Goal: Task Accomplishment & Management: Complete application form

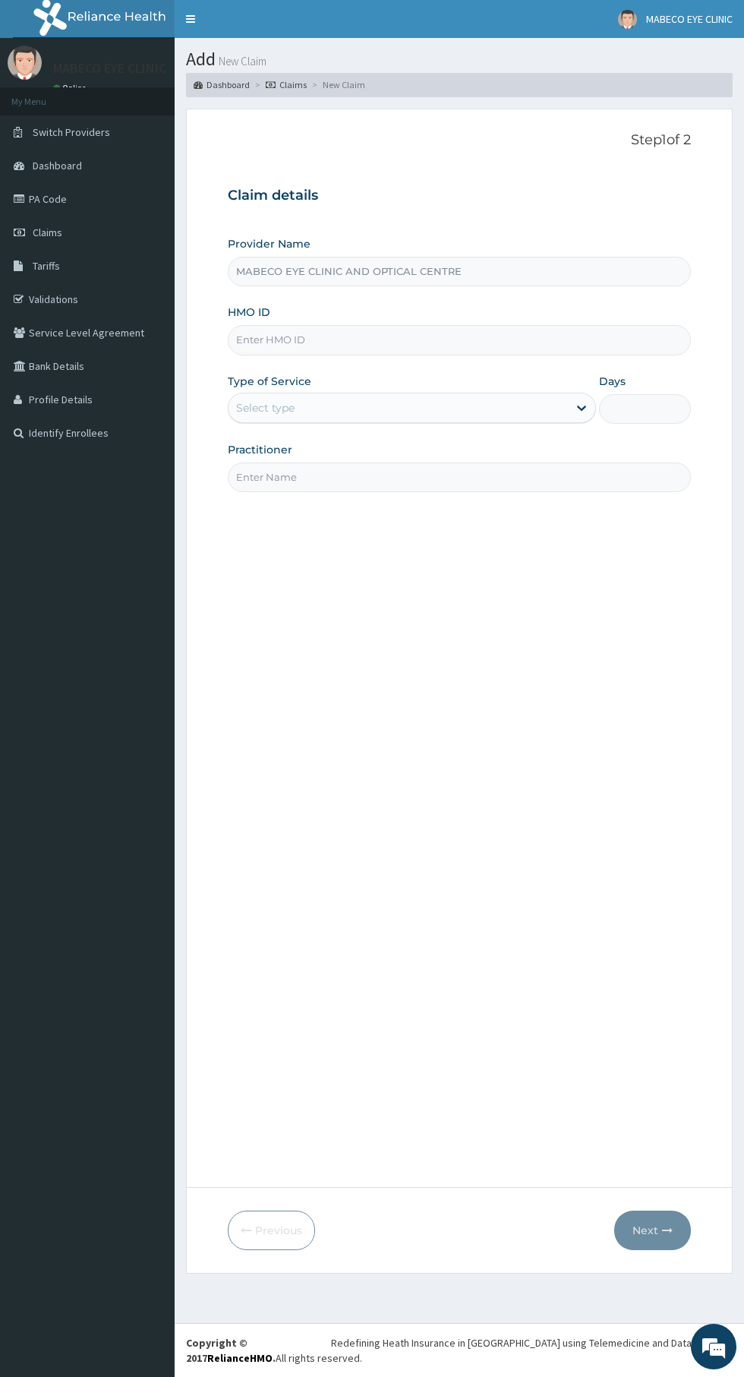
click at [295, 268] on input "MABECO EYE CLINIC AND OPTICAL CENTRE" at bounding box center [459, 272] width 463 height 30
click at [328, 340] on input "HMO ID" at bounding box center [459, 340] width 463 height 30
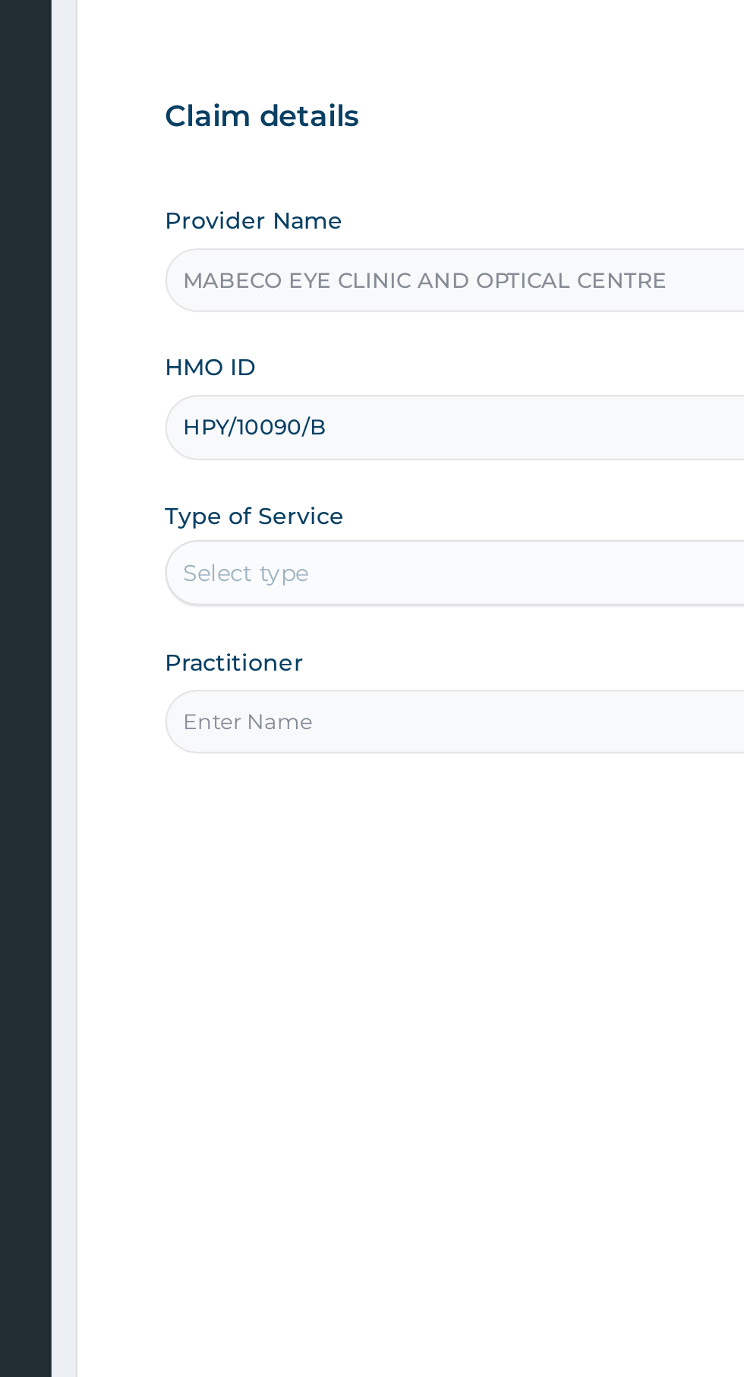
type input "HPY/10090/B"
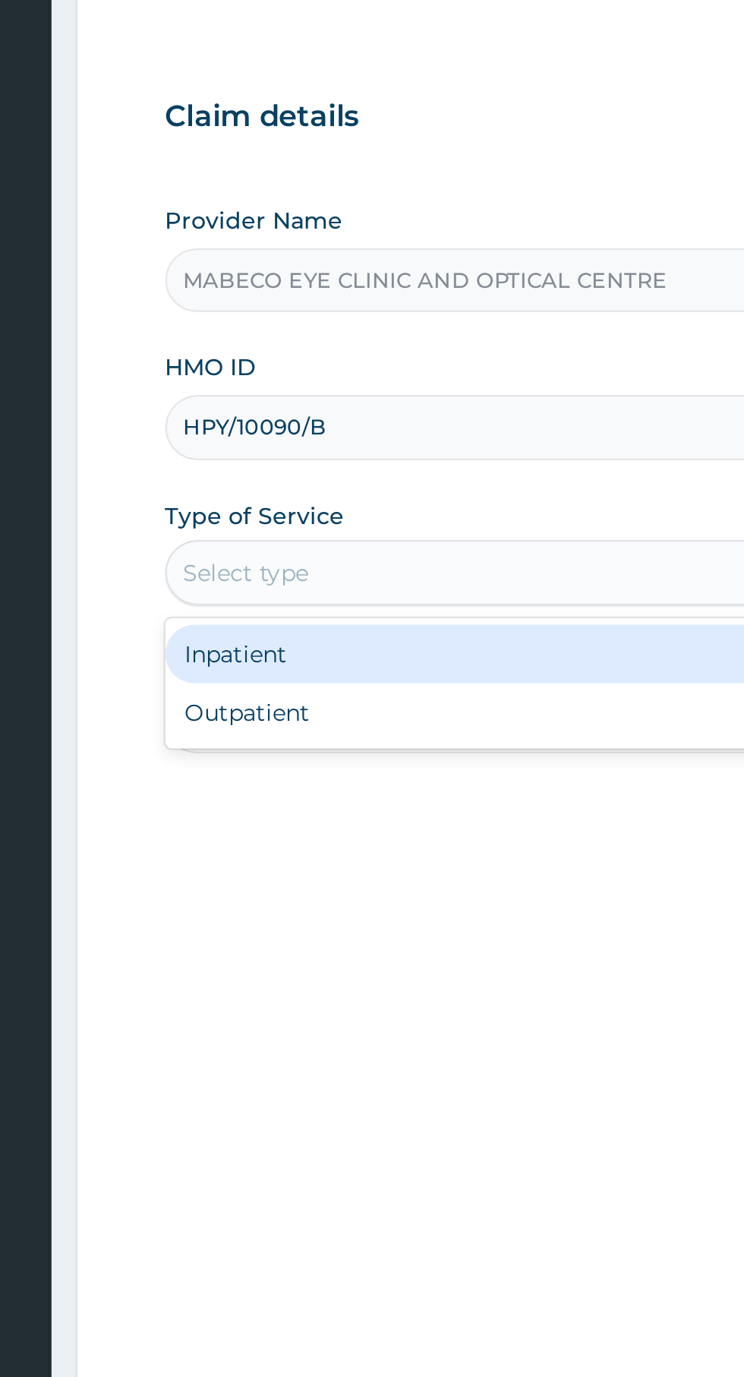
click at [301, 472] on div "Outpatient" at bounding box center [412, 472] width 368 height 27
type input "1"
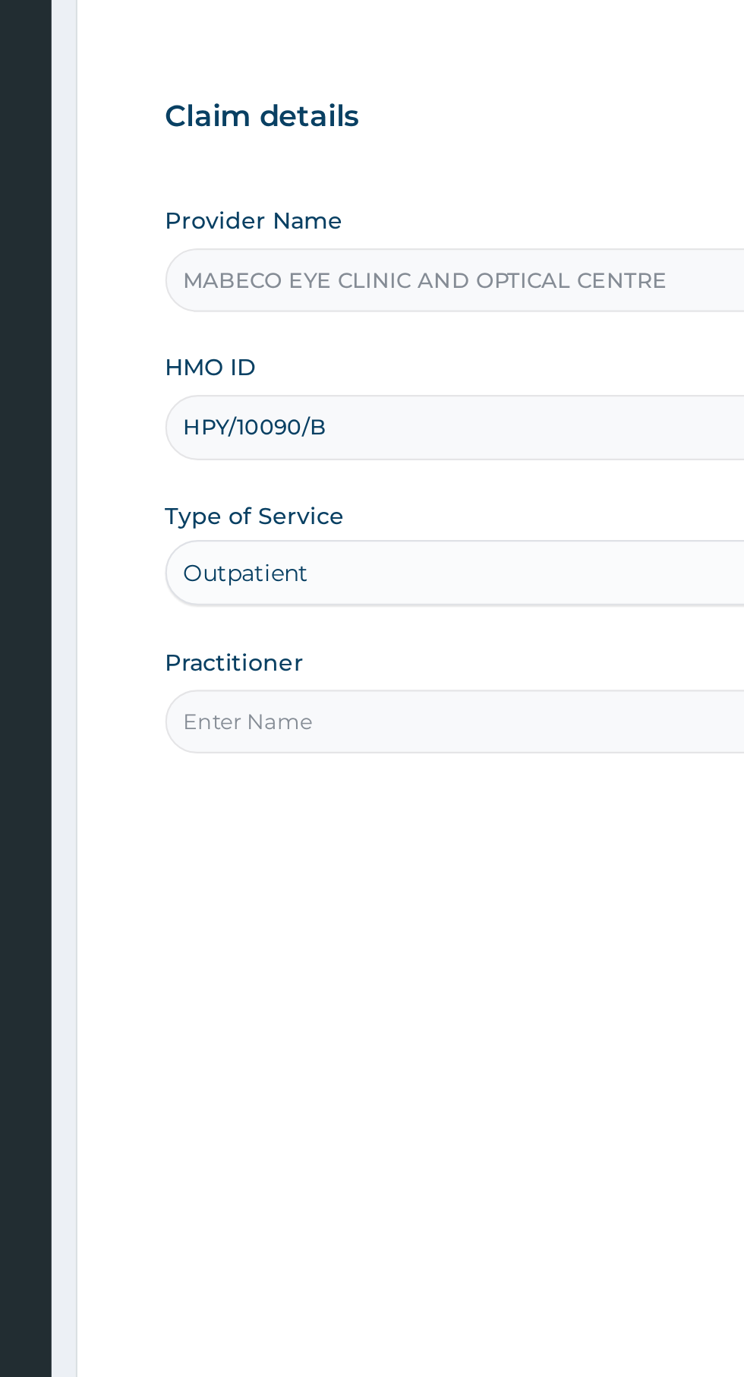
click at [267, 483] on input "Practitioner" at bounding box center [459, 477] width 463 height 30
type input "Dr. Madubuko Onyemaechi Charles"
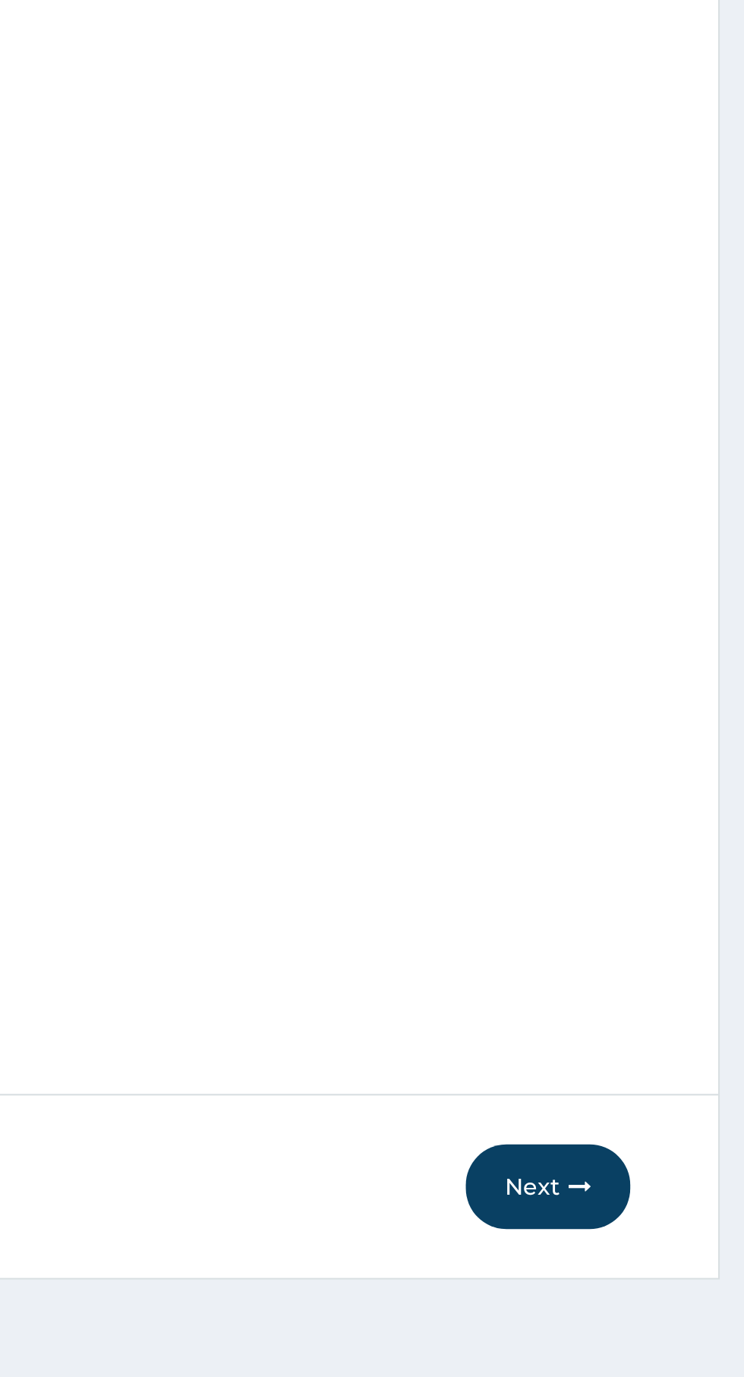
click at [650, 1238] on button "Next" at bounding box center [652, 1229] width 77 height 39
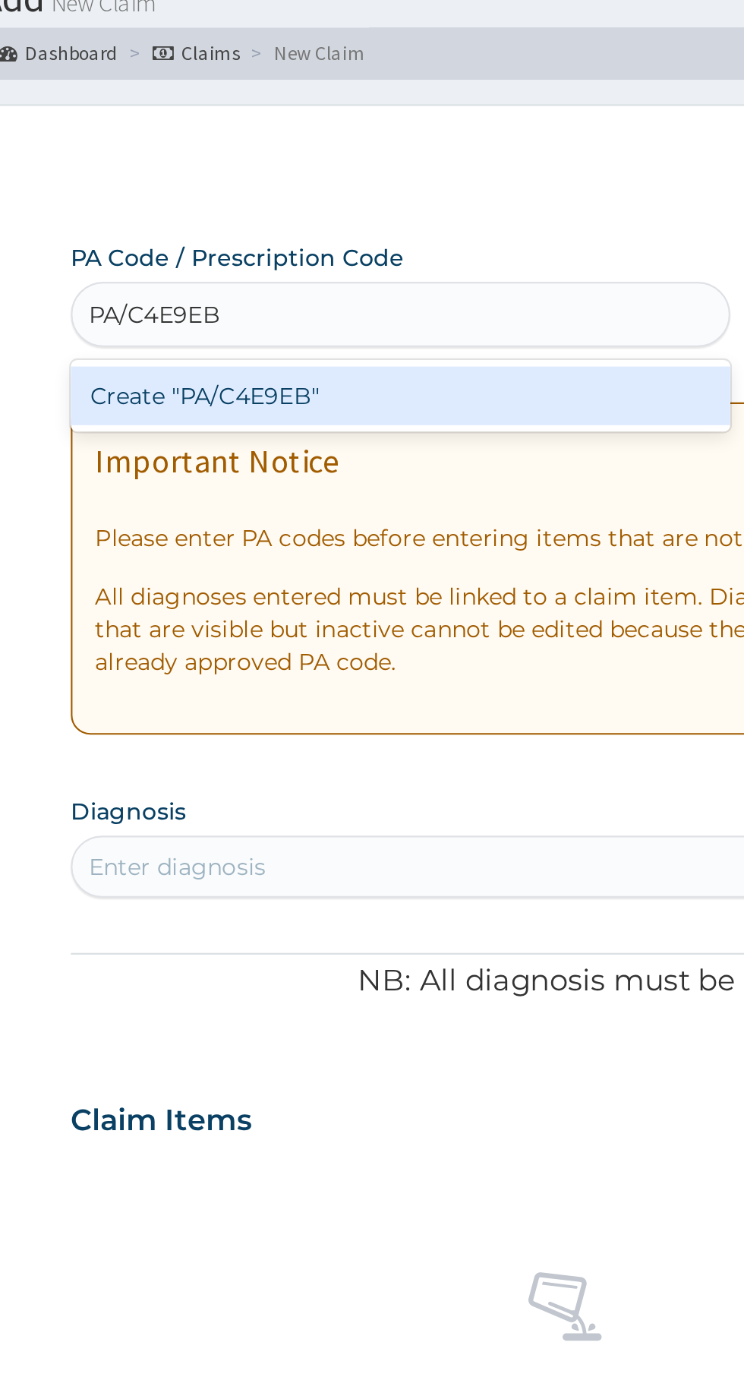
click at [337, 248] on div "Create "PA/C4E9EB"" at bounding box center [382, 244] width 308 height 27
type input "PA/C4E9EB"
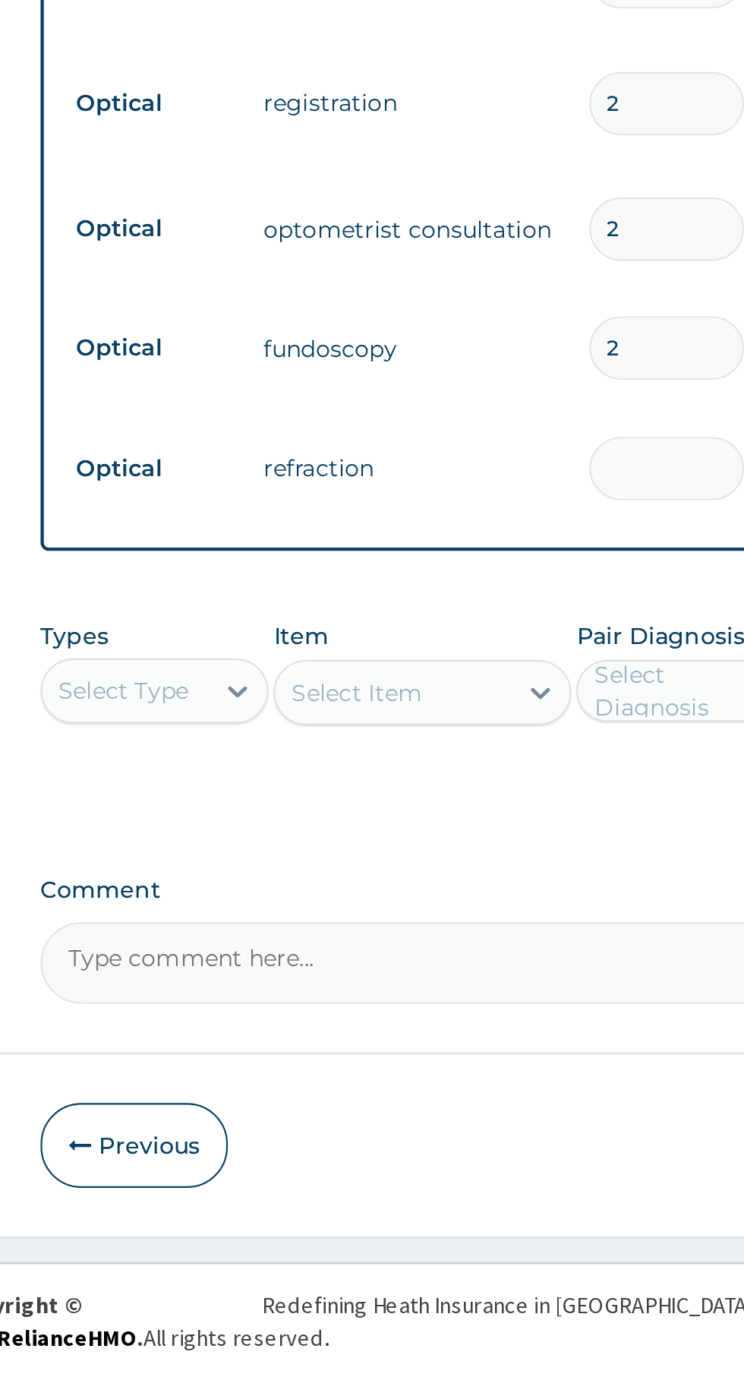
type input "0.00"
type input "1"
type input "1000.00"
type input "1"
click at [506, 900] on input "2" at bounding box center [520, 897] width 72 height 30
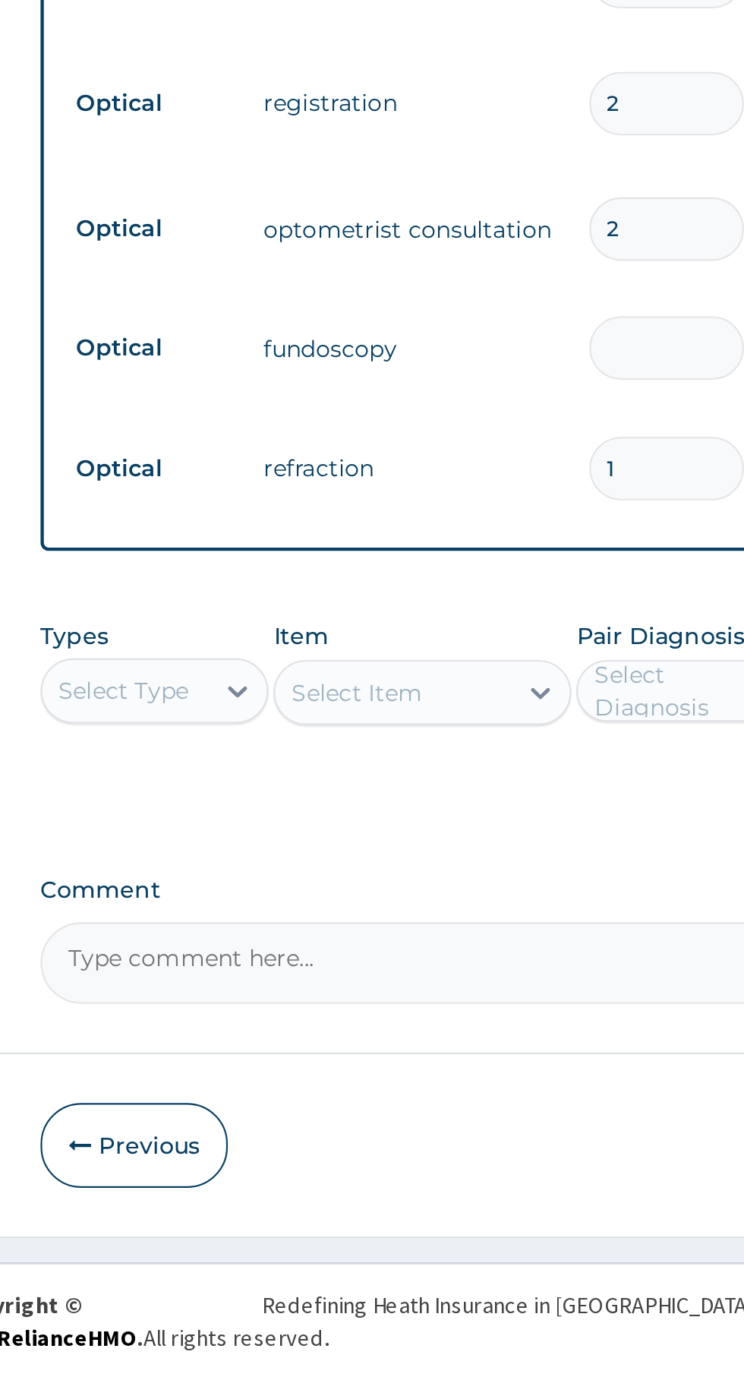
type input "0.00"
type input "1"
type input "1000.00"
type input "1"
click at [509, 845] on input "2" at bounding box center [520, 841] width 72 height 30
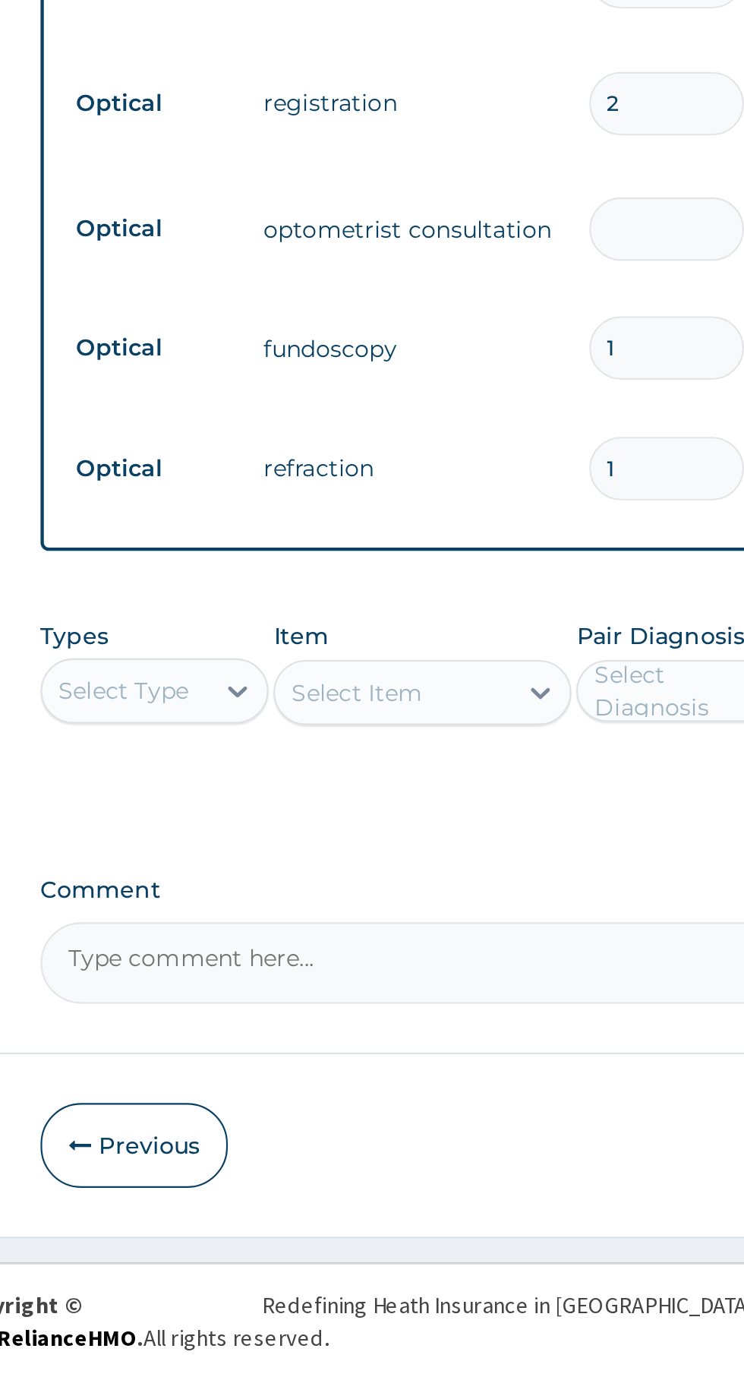
type input "0.00"
type input "1"
type input "1500.00"
type input "1"
click at [510, 781] on input "2" at bounding box center [520, 783] width 72 height 30
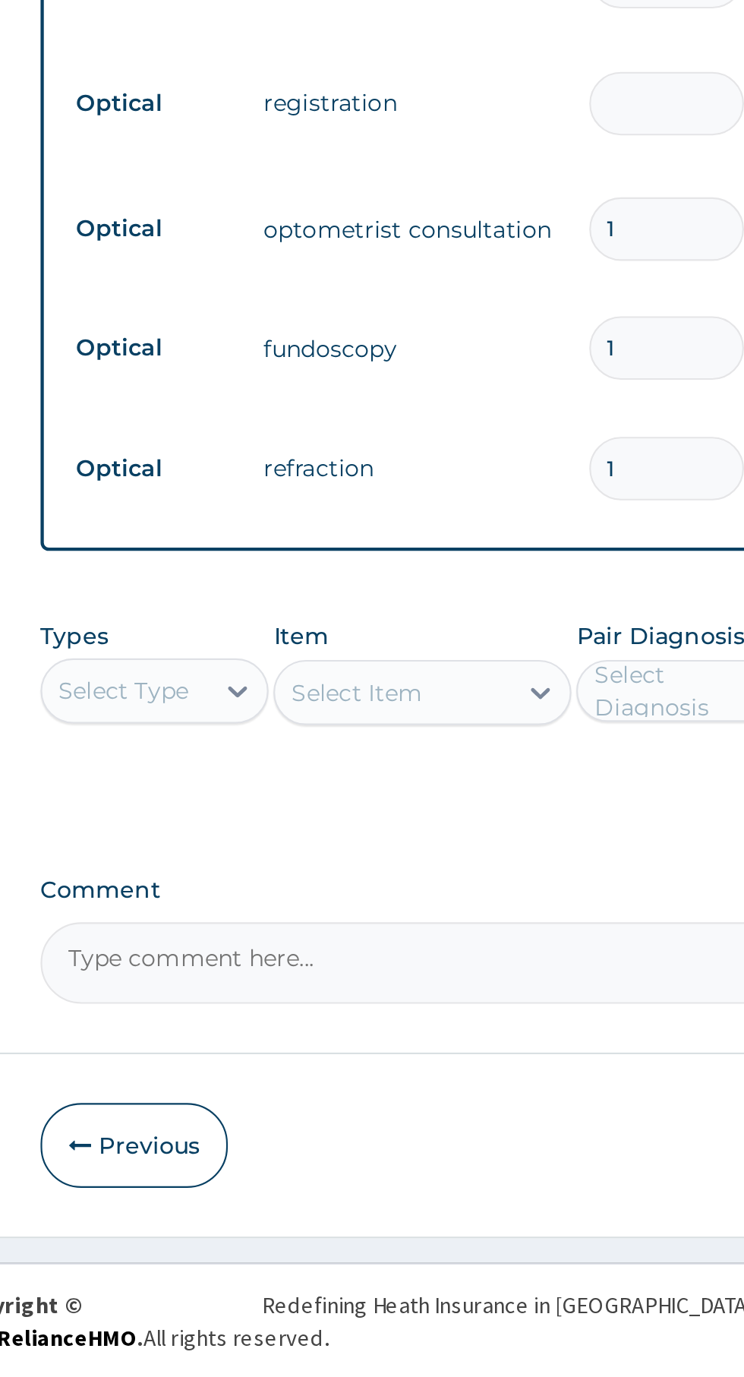
type input "0.00"
type input "1"
type input "1000.00"
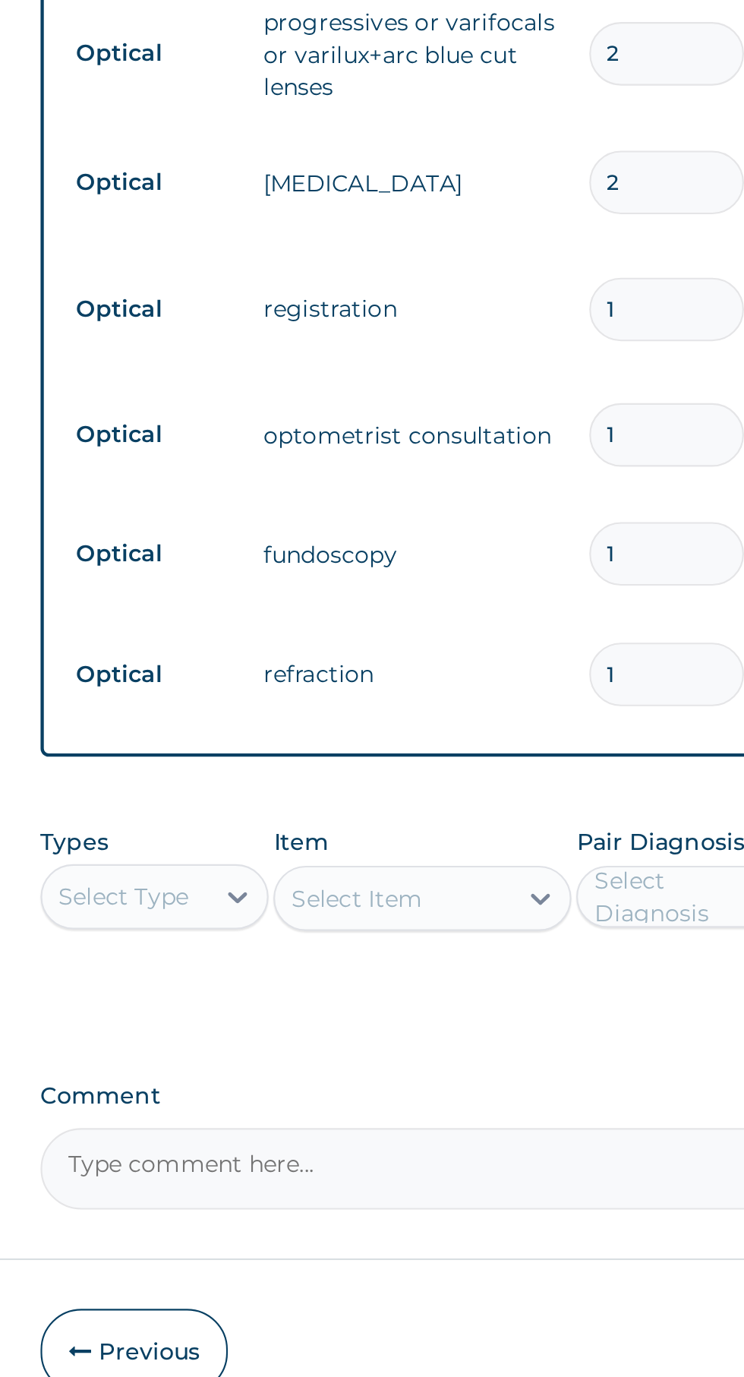
type input "1"
click at [511, 725] on input "2" at bounding box center [520, 723] width 72 height 30
type input "0.00"
type input "1"
type input "1000.00"
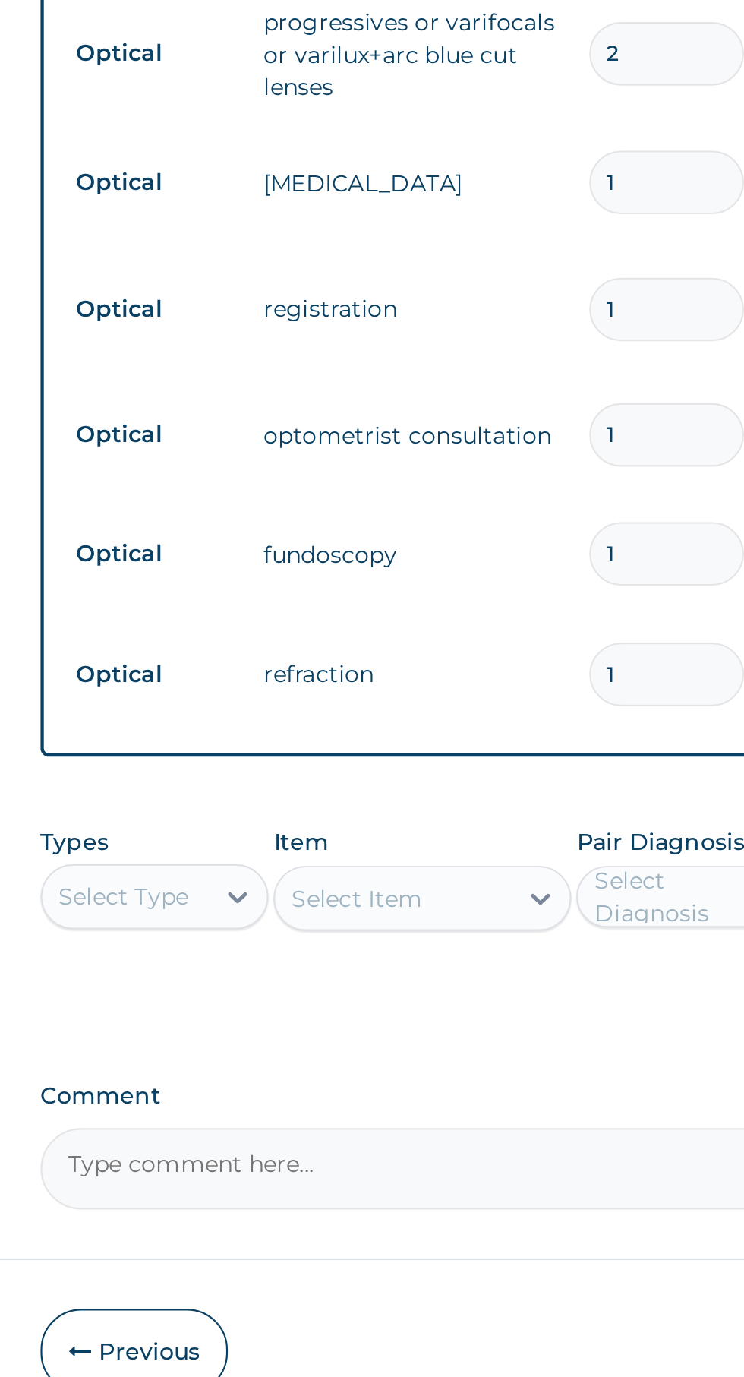
type input "1"
click at [512, 660] on input "2" at bounding box center [520, 663] width 72 height 30
type input "0.00"
type input "2"
type input "54000.00"
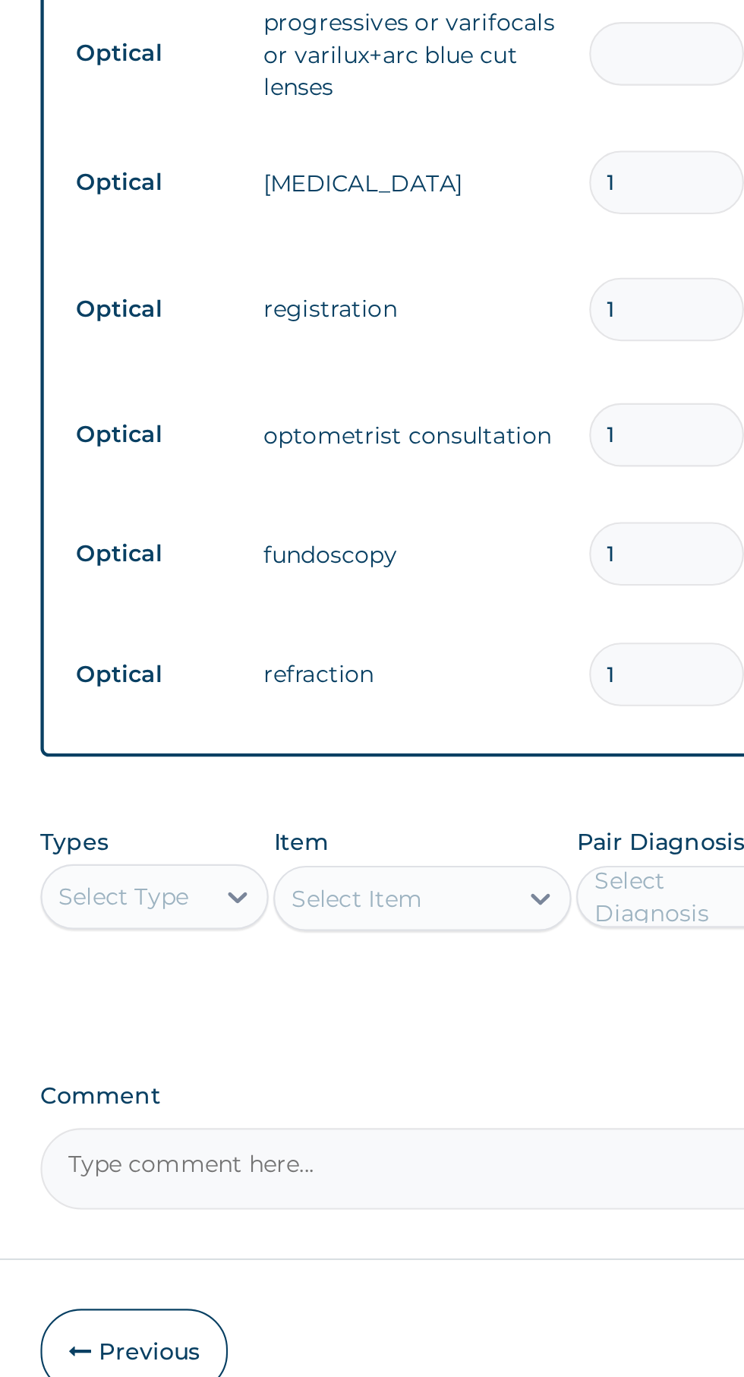
type input "0.00"
type input "1"
type input "27000.00"
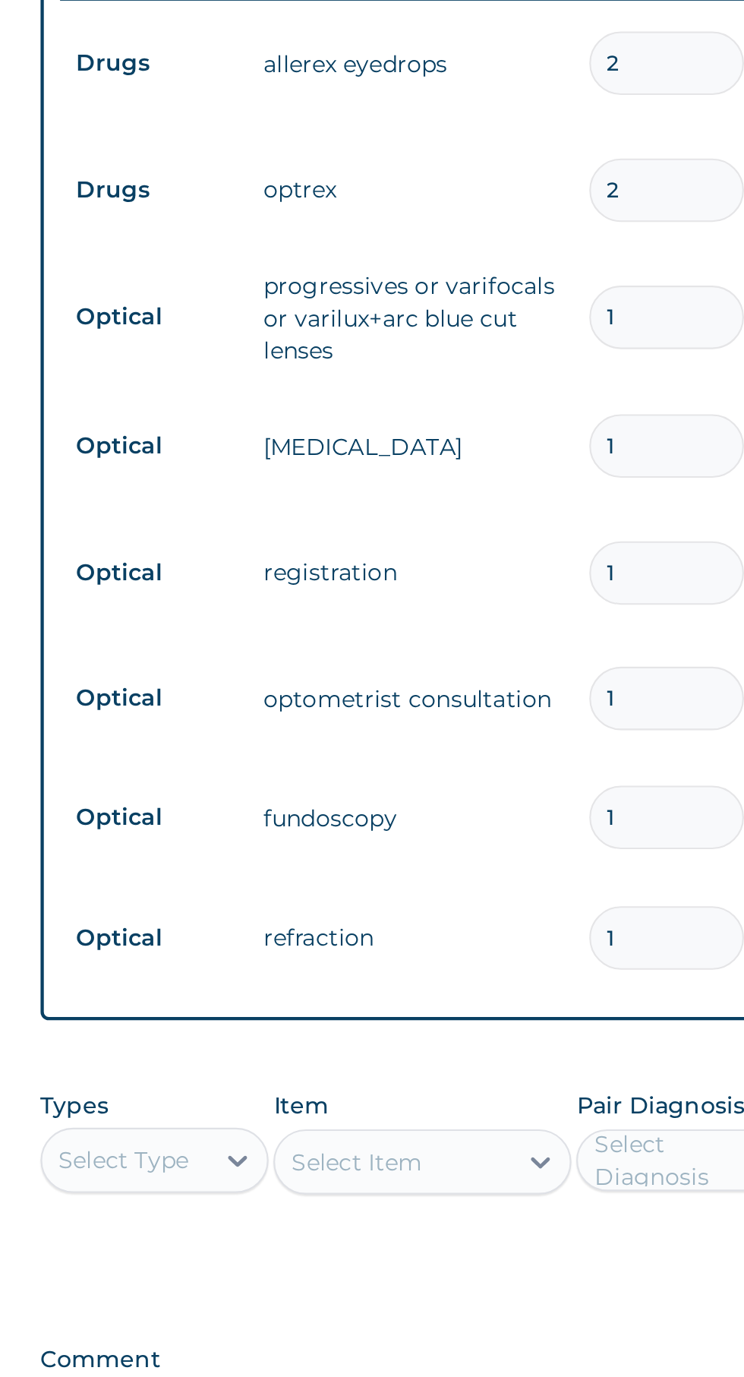
type input "1"
click at [503, 602] on input "2" at bounding box center [520, 604] width 72 height 30
type input "0.00"
type input "1"
type input "1850.00"
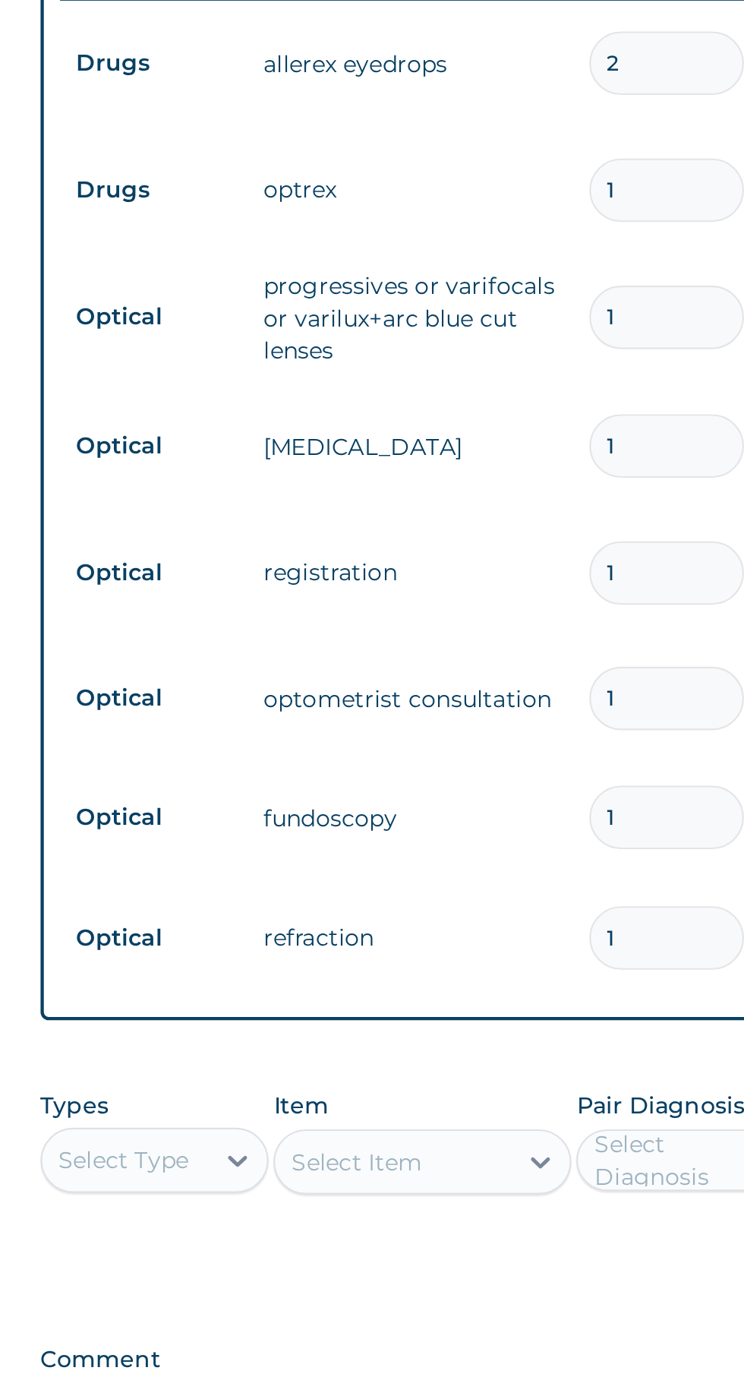
type input "1"
click at [506, 549] on input "2" at bounding box center [520, 545] width 72 height 30
type input "0.00"
type input "1"
type input "1670.00"
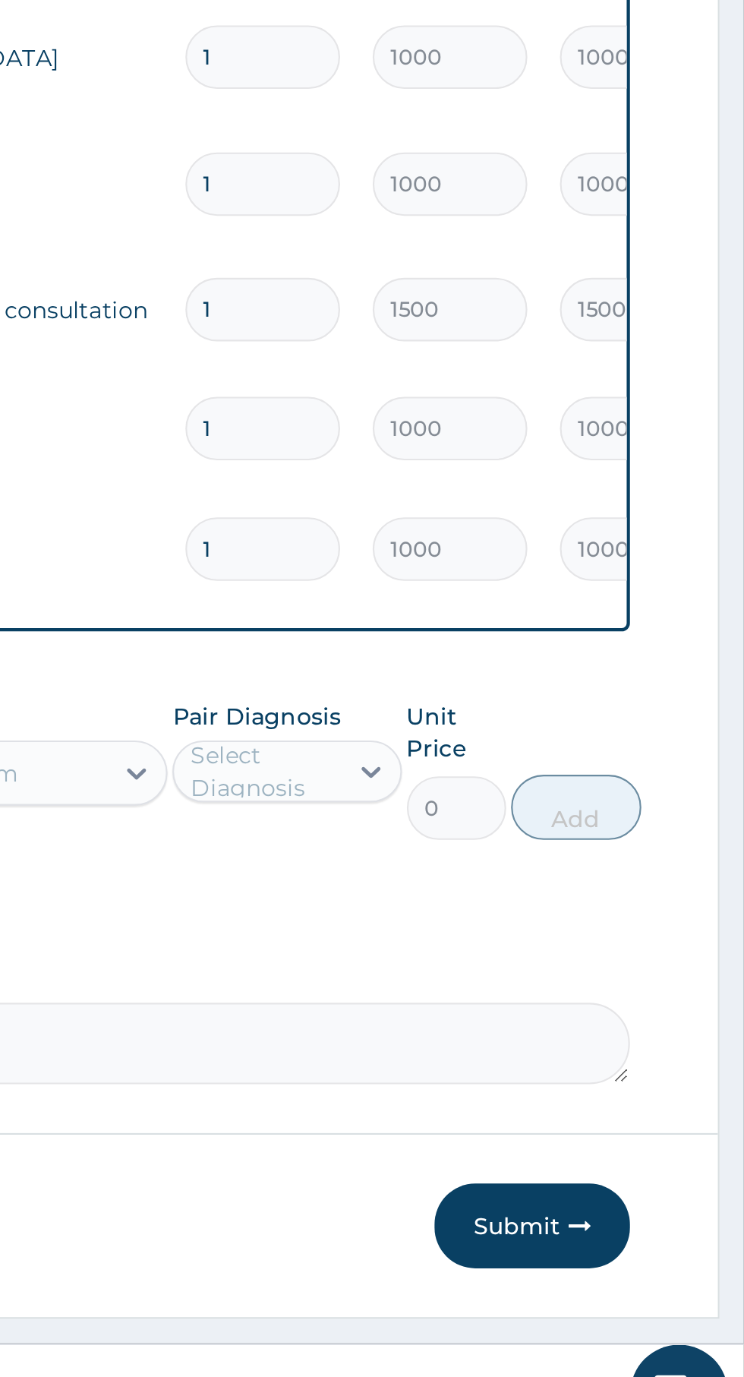
scroll to position [133, 0]
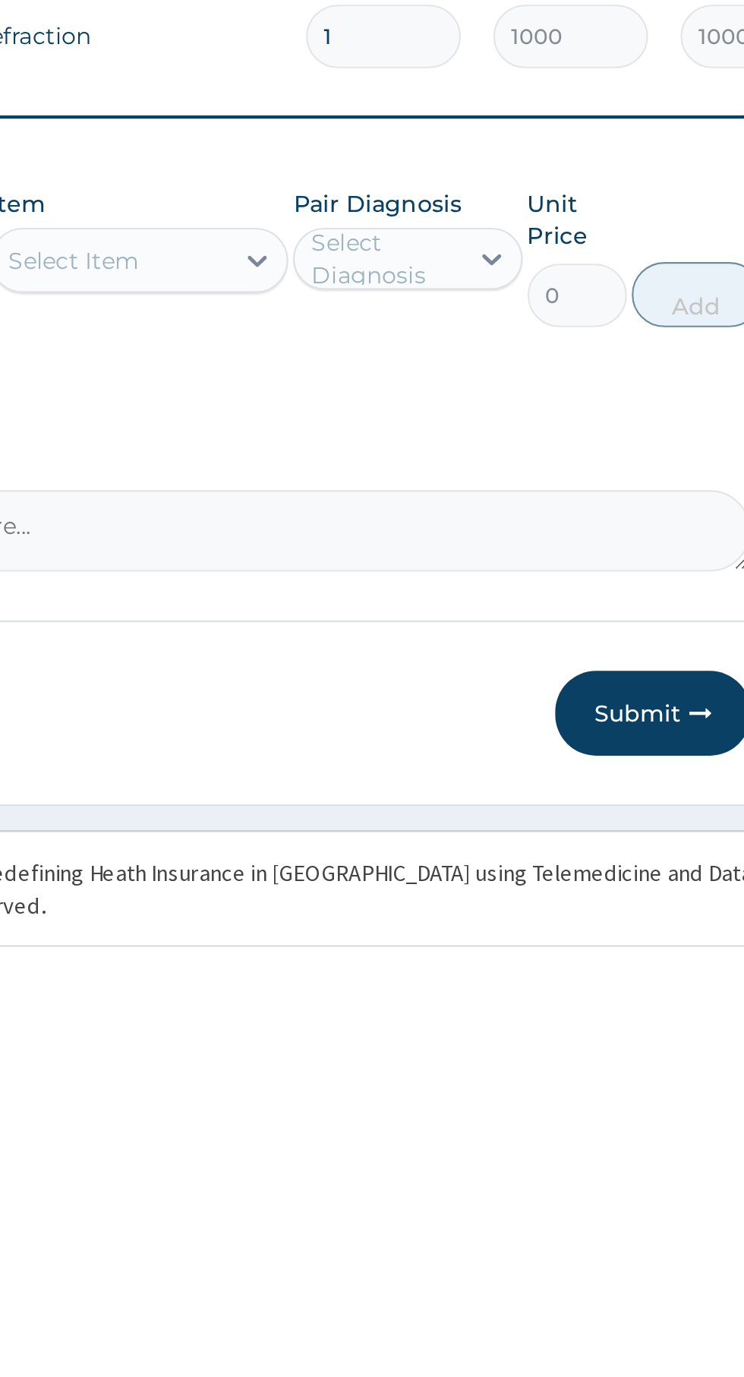
click at [642, 1273] on button "Submit" at bounding box center [645, 1267] width 91 height 39
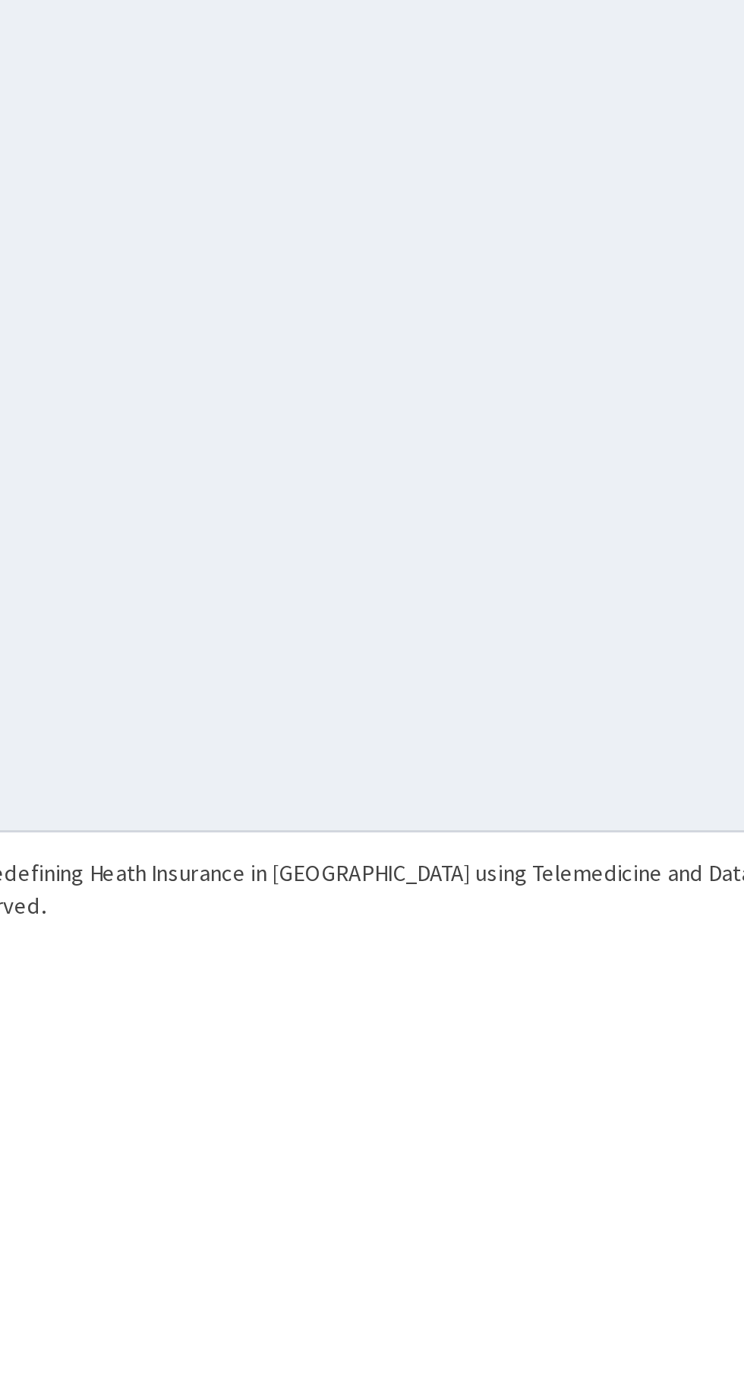
scroll to position [0, 0]
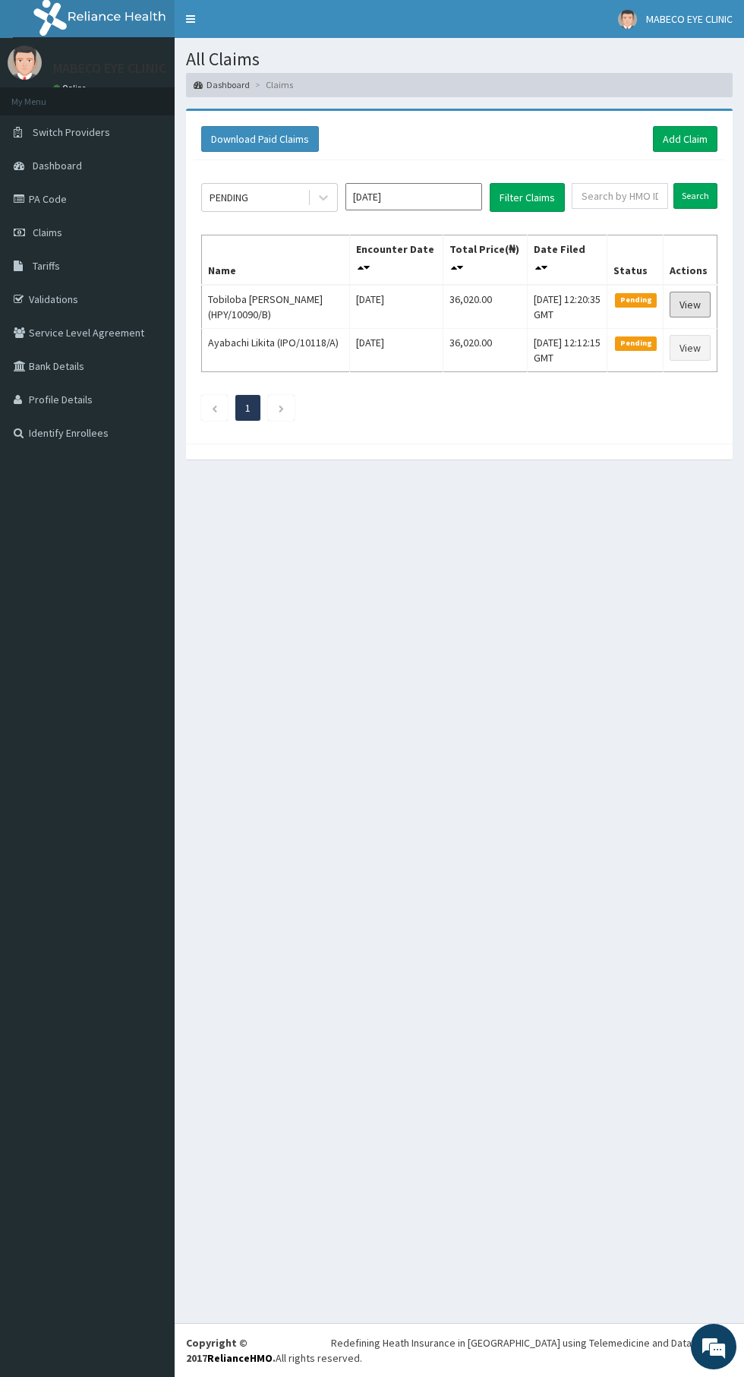
click at [694, 304] on link "View" at bounding box center [690, 305] width 41 height 26
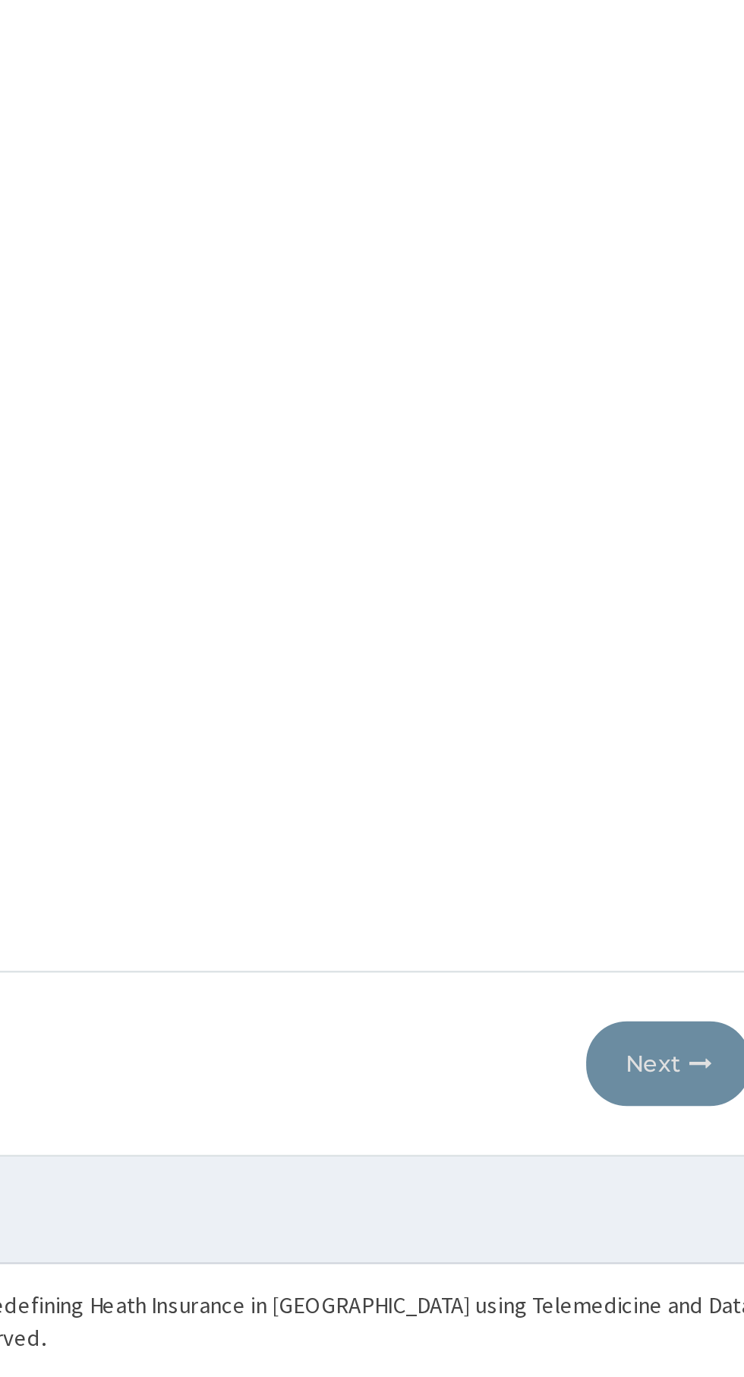
type input "MABECO EYE CLINIC AND OPTICAL CENTRE"
